Goal: Find specific page/section: Find specific page/section

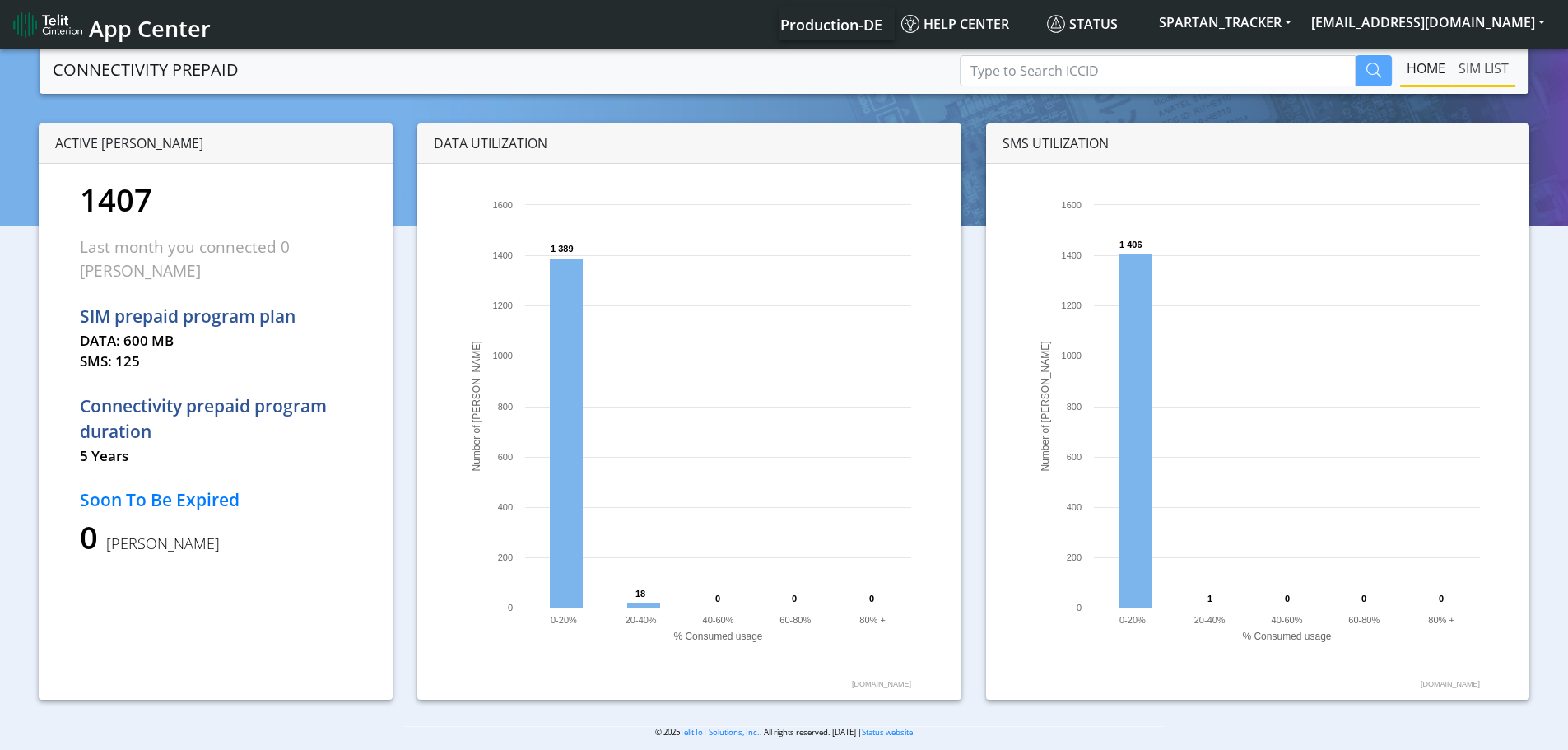
click at [1492, 65] on link "SIM LIST" at bounding box center [1483, 68] width 64 height 33
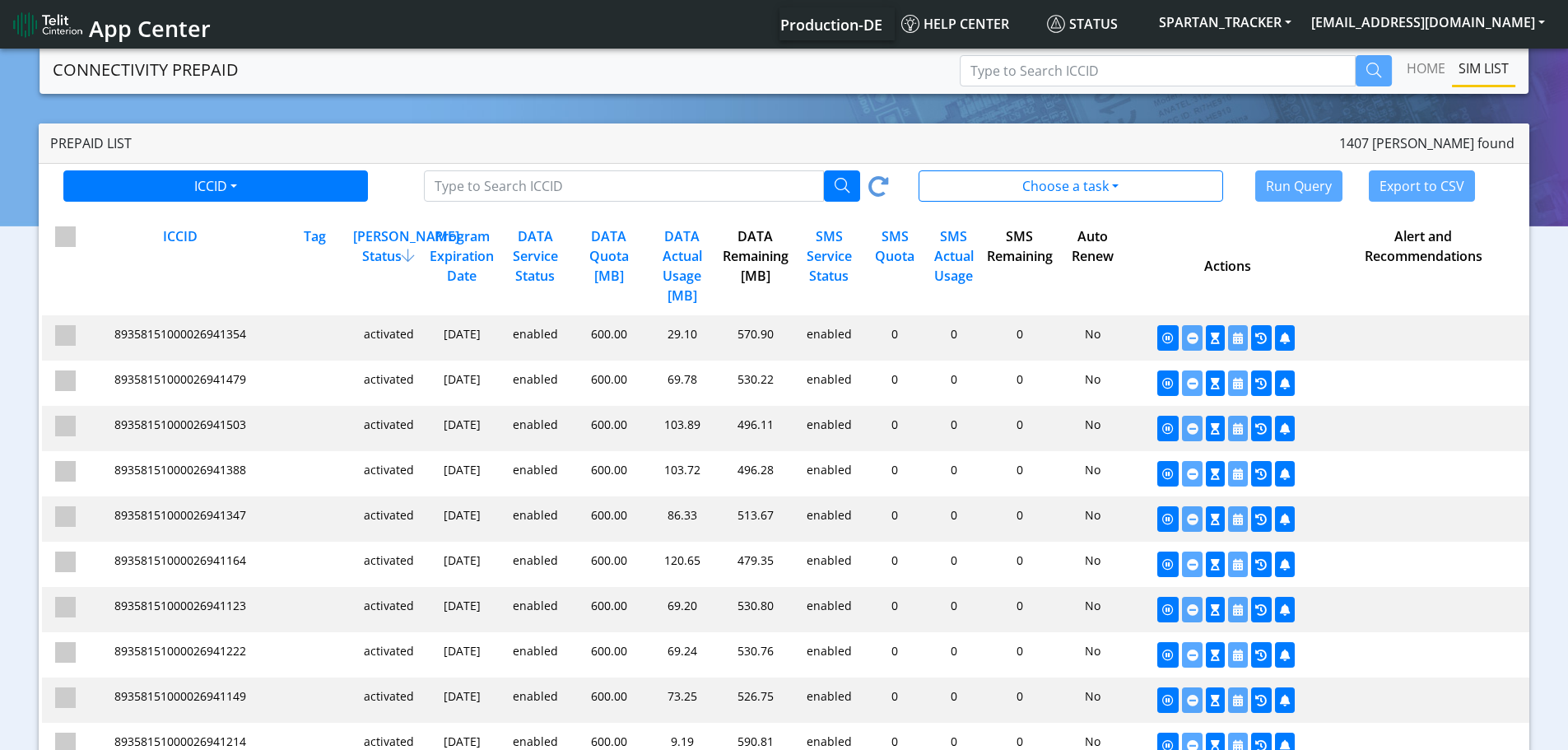
click at [750, 242] on div "DATA Remaining [MB]" at bounding box center [753, 266] width 73 height 79
click at [686, 255] on div "DATA Actual Usage [MB]" at bounding box center [680, 266] width 73 height 79
click at [742, 252] on div "DATA Remaining [MB]" at bounding box center [753, 266] width 73 height 79
click at [679, 251] on div "DATA Actual Usage [MB]" at bounding box center [680, 266] width 73 height 79
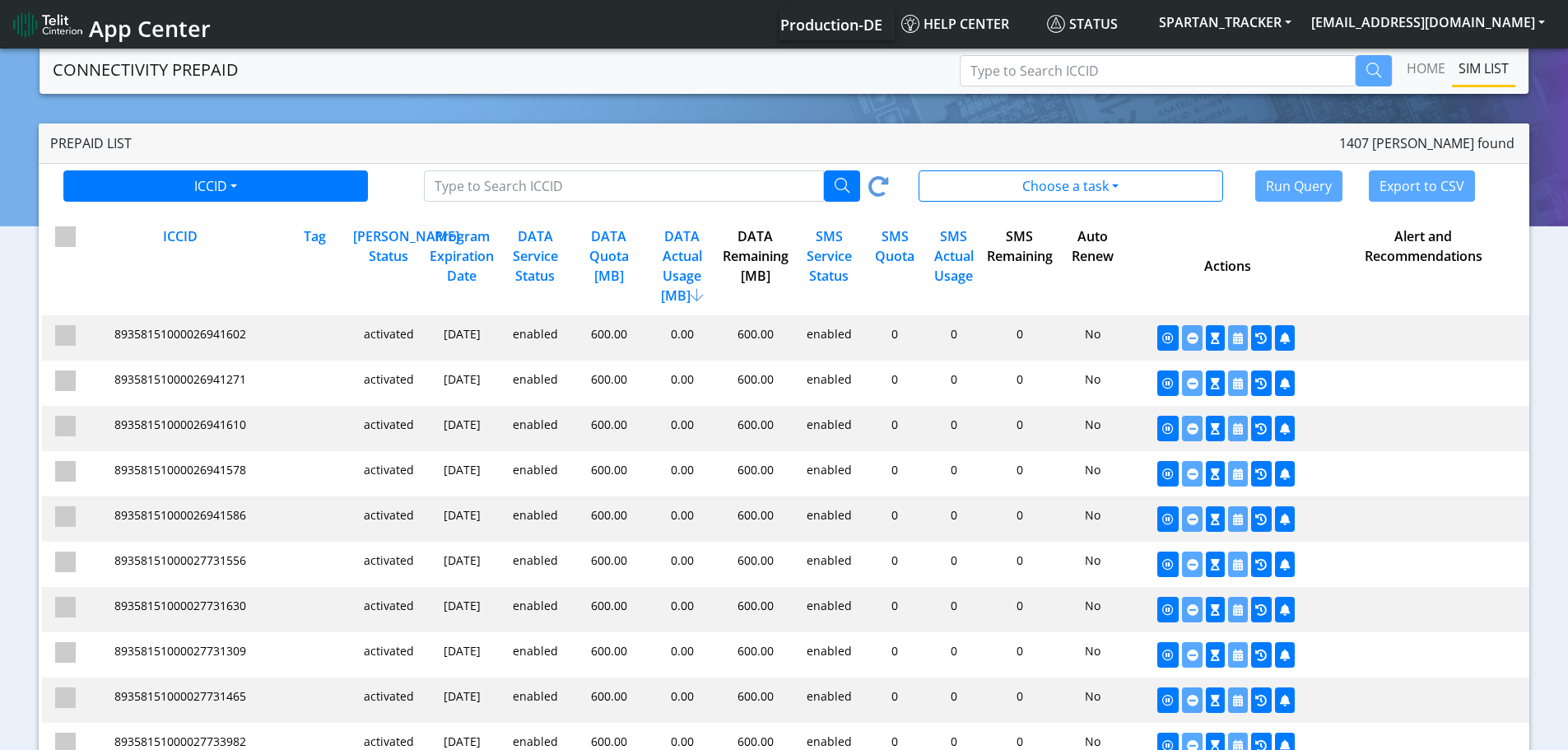
click at [679, 251] on div "DATA Actual Usage [MB]" at bounding box center [680, 266] width 73 height 79
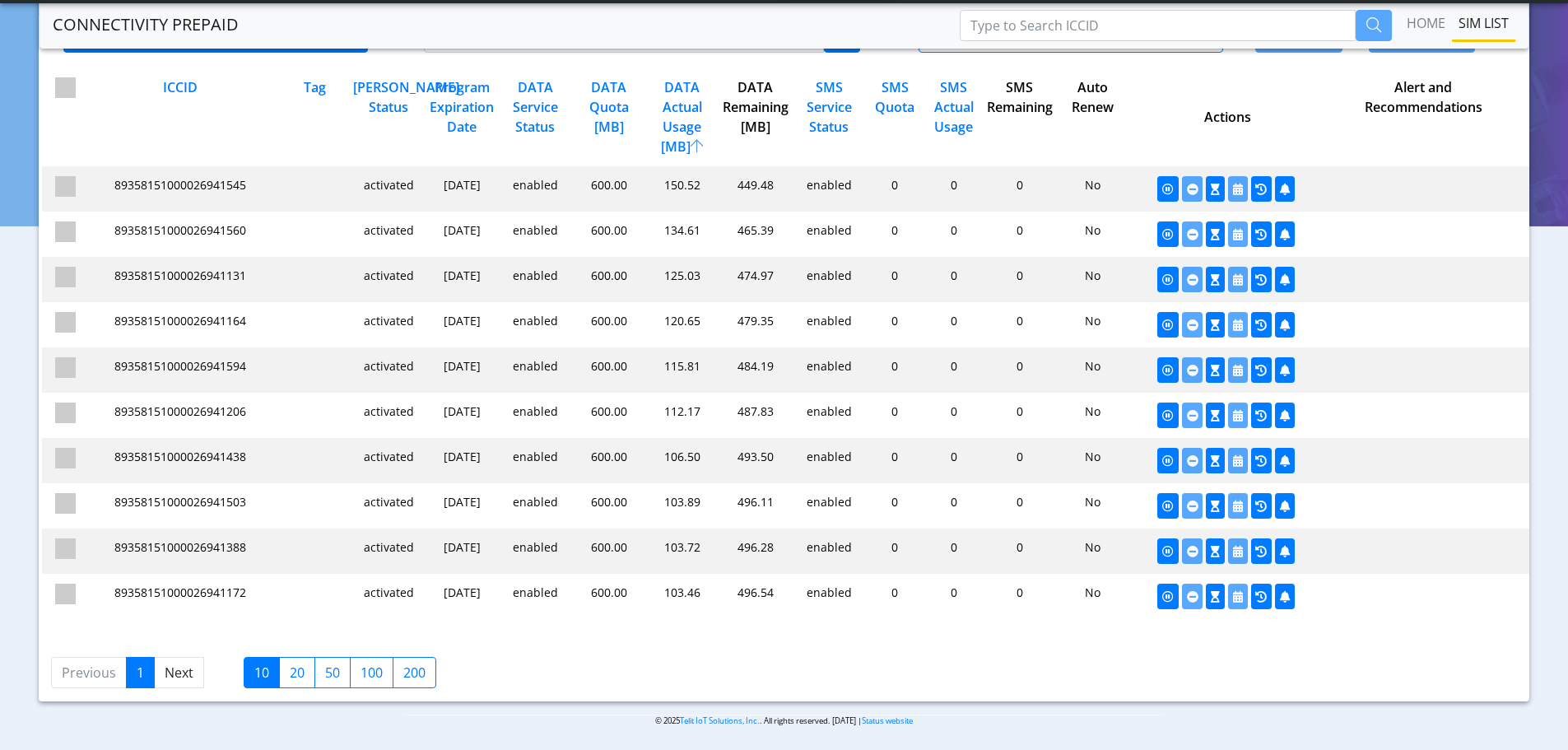
scroll to position [106, 0]
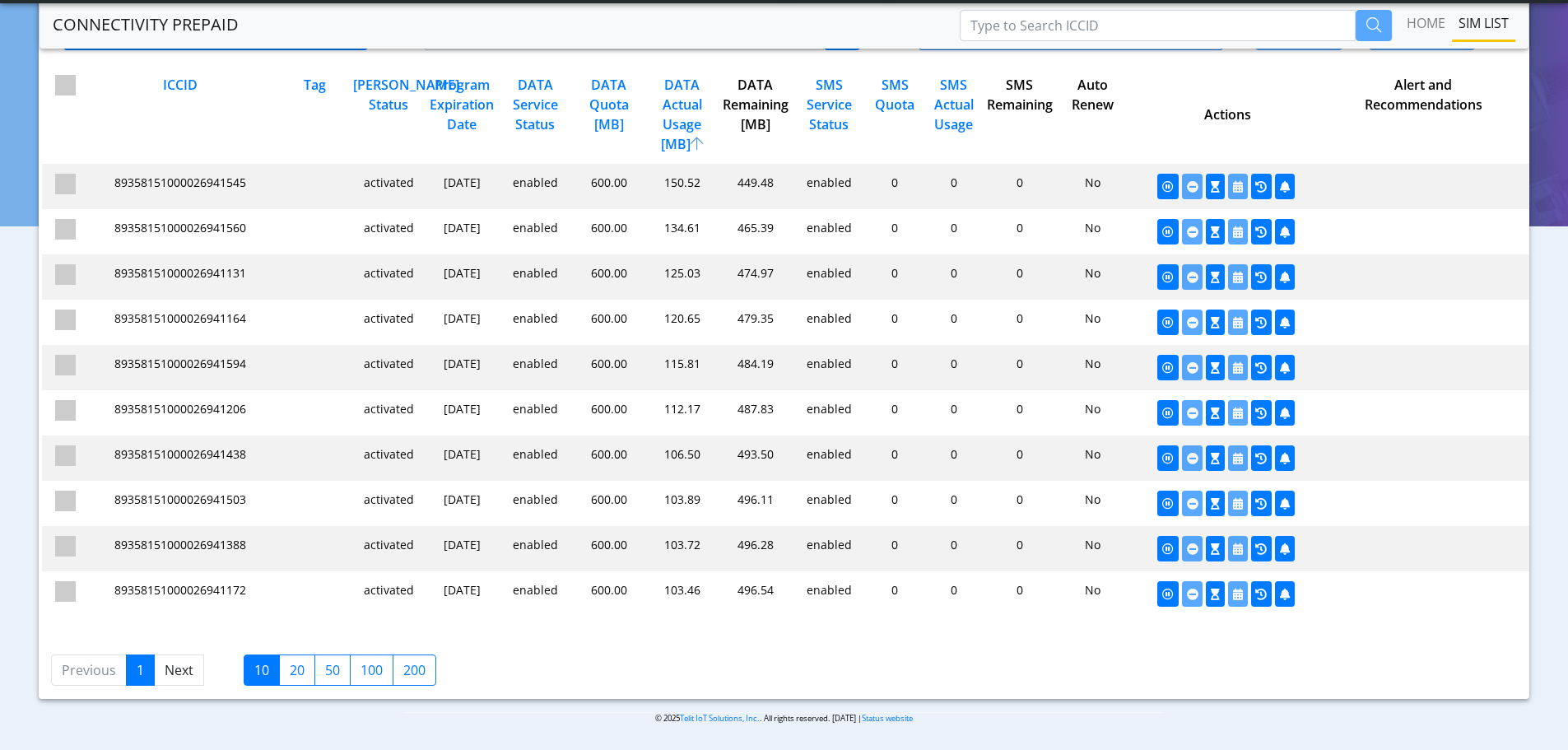
click at [406, 668] on label "200" at bounding box center [413, 670] width 43 height 31
click at [406, 668] on input "200" at bounding box center [408, 665] width 11 height 11
checkbox input "true"
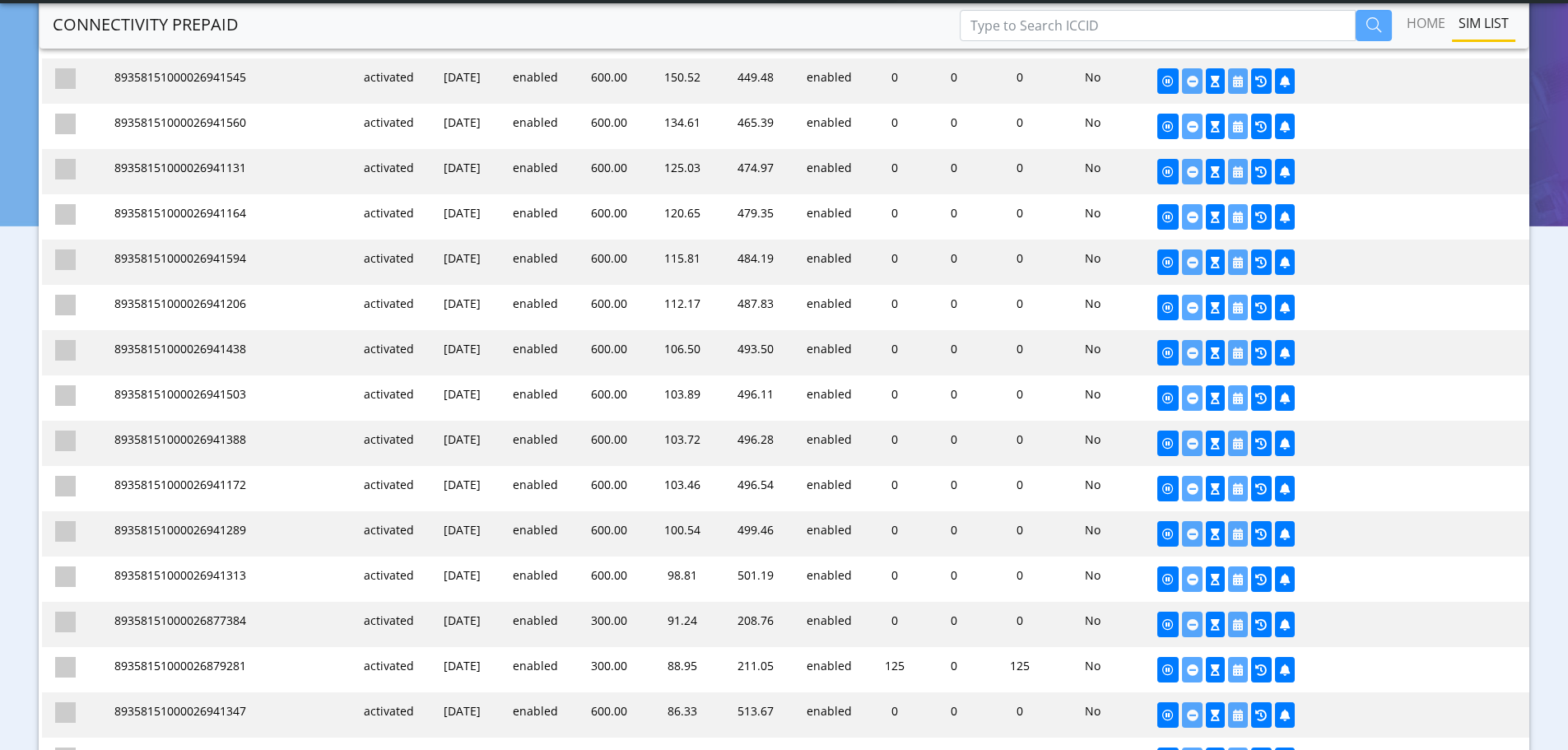
scroll to position [0, 0]
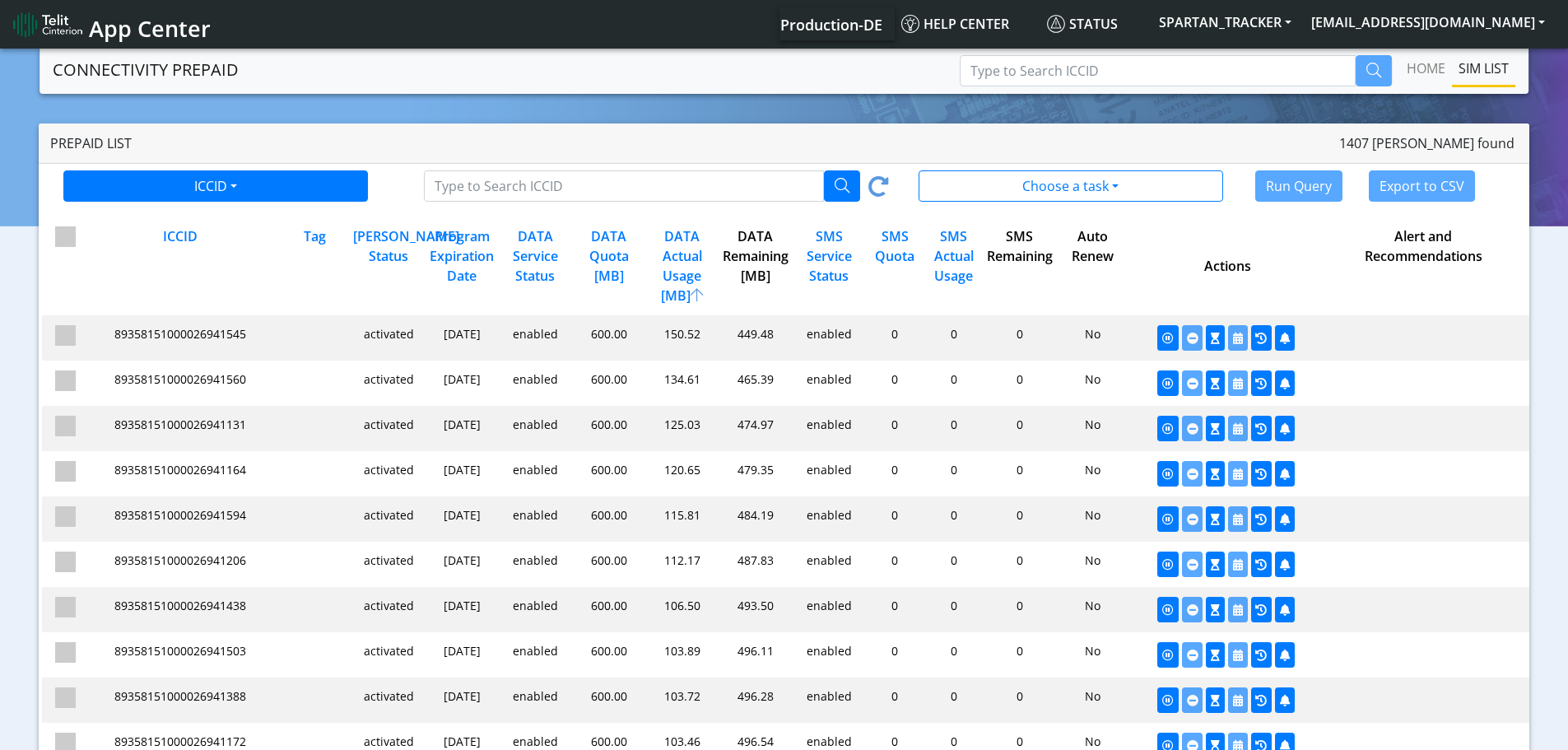
click at [760, 254] on div "DATA Remaining [MB]" at bounding box center [753, 266] width 73 height 79
click at [760, 240] on div "DATA Remaining [MB]" at bounding box center [753, 266] width 73 height 79
click at [698, 242] on div "DATA Actual Usage [MB]" at bounding box center [680, 266] width 73 height 79
click at [755, 243] on div "DATA Remaining [MB]" at bounding box center [753, 266] width 73 height 79
click at [697, 251] on div "DATA Actual Usage [MB]" at bounding box center [680, 266] width 73 height 79
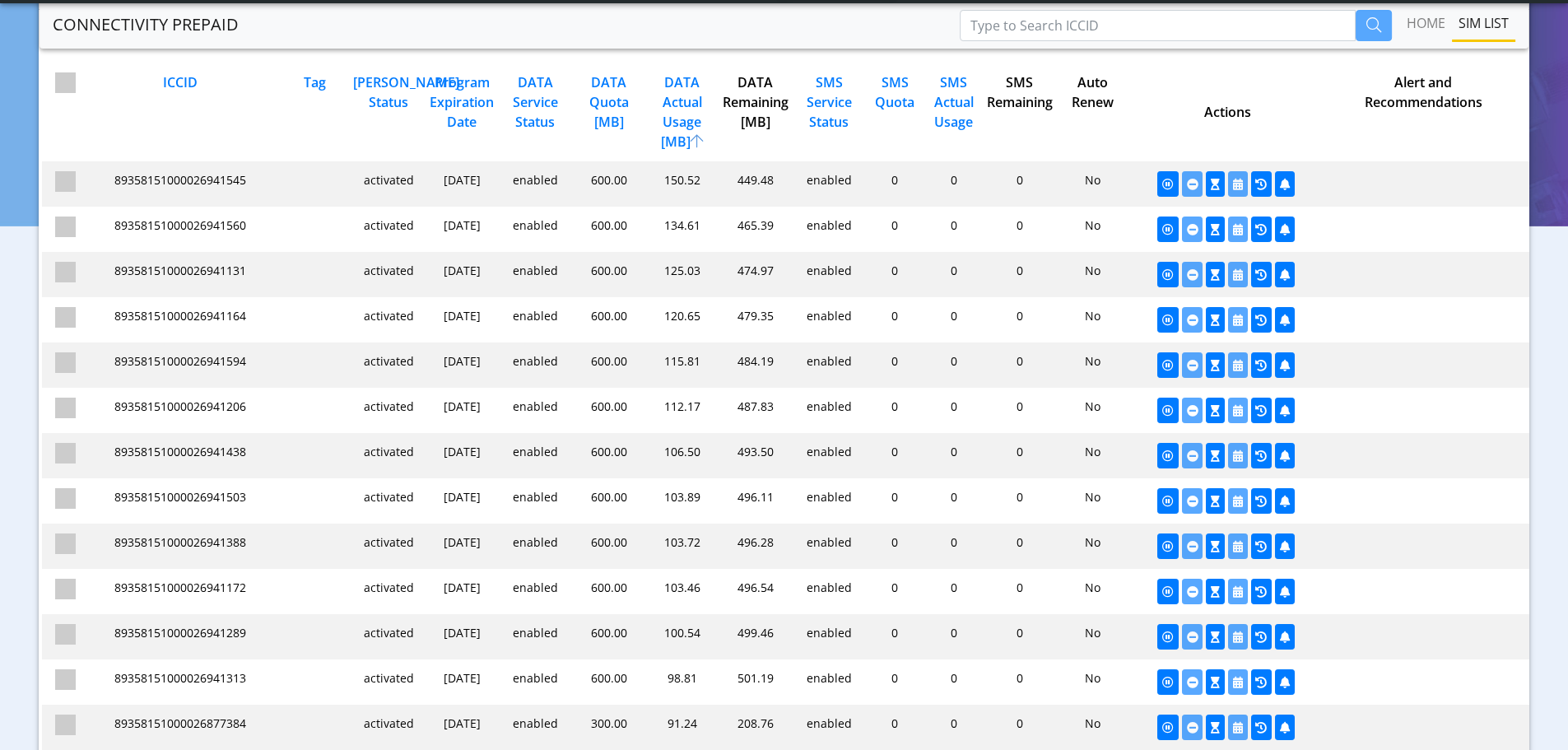
scroll to position [165, 0]
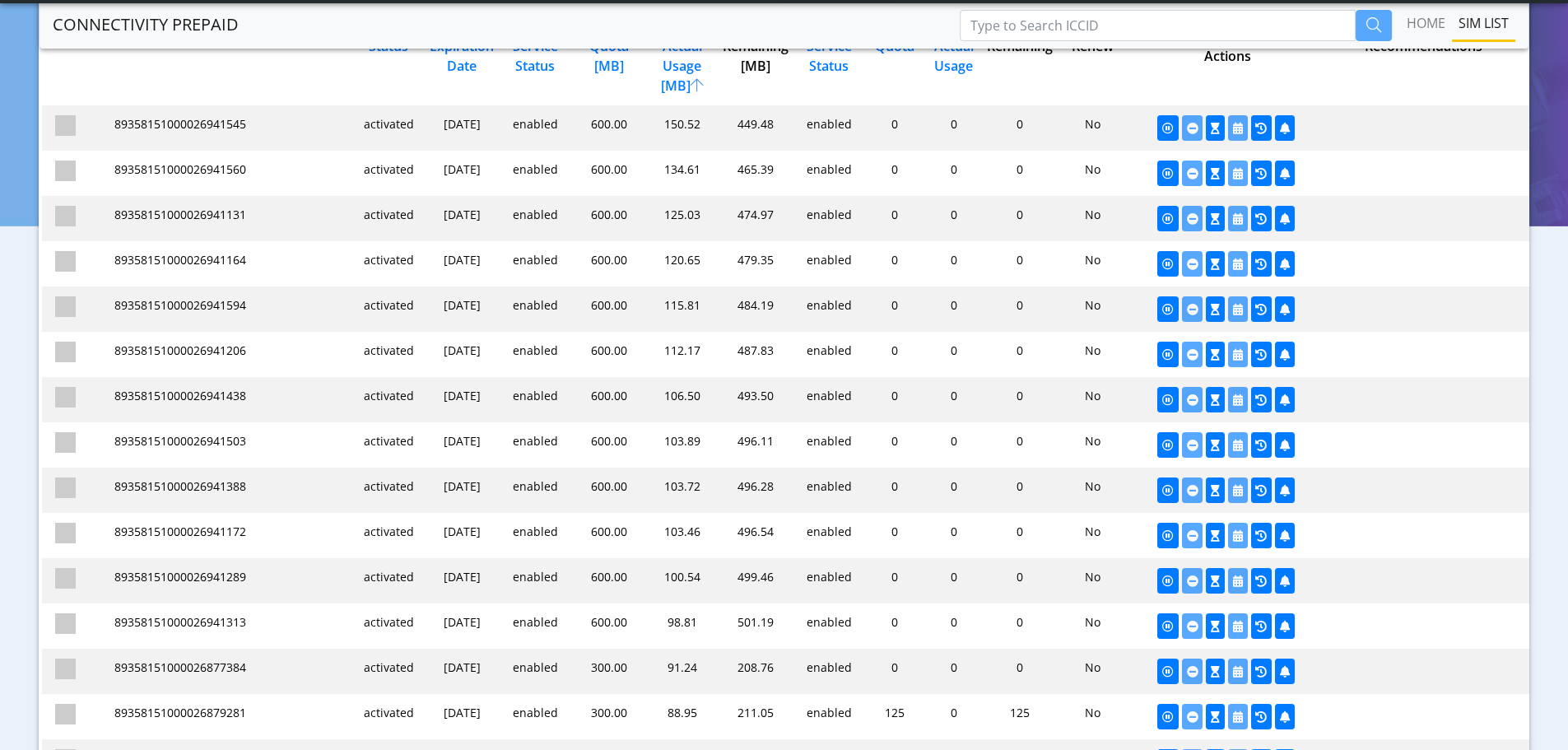
drag, startPoint x: 256, startPoint y: 127, endPoint x: 116, endPoint y: 133, distance: 140.1
click at [116, 133] on div "7fdaf7d46bf55843518c581e0fef0f77 undefined 89358151000026941545" at bounding box center [179, 128] width 196 height 25
copy span "89358151000026941545"
drag, startPoint x: 1391, startPoint y: 243, endPoint x: 1402, endPoint y: 206, distance: 38.6
click at [1402, 206] on div at bounding box center [1421, 218] width 196 height 25
